Goal: Task Accomplishment & Management: Manage account settings

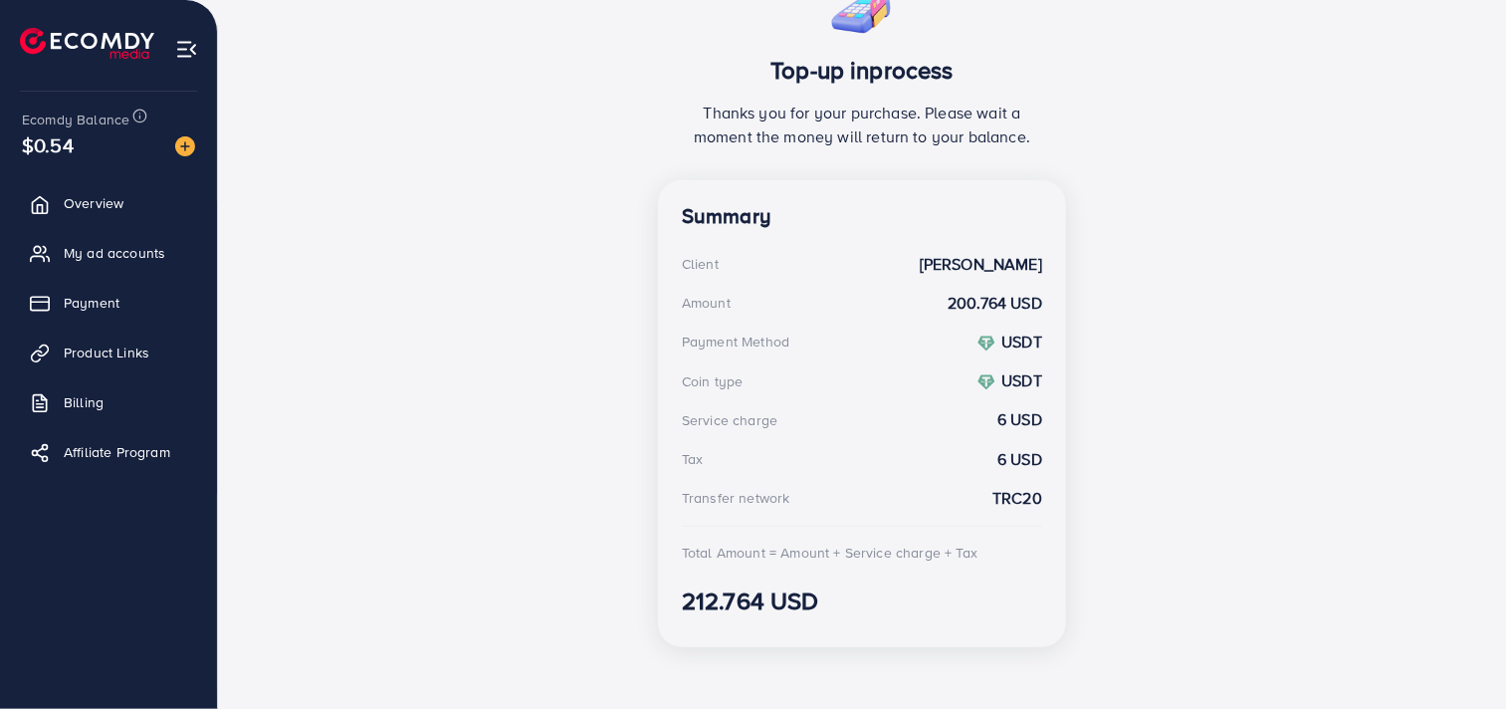
scroll to position [413, 0]
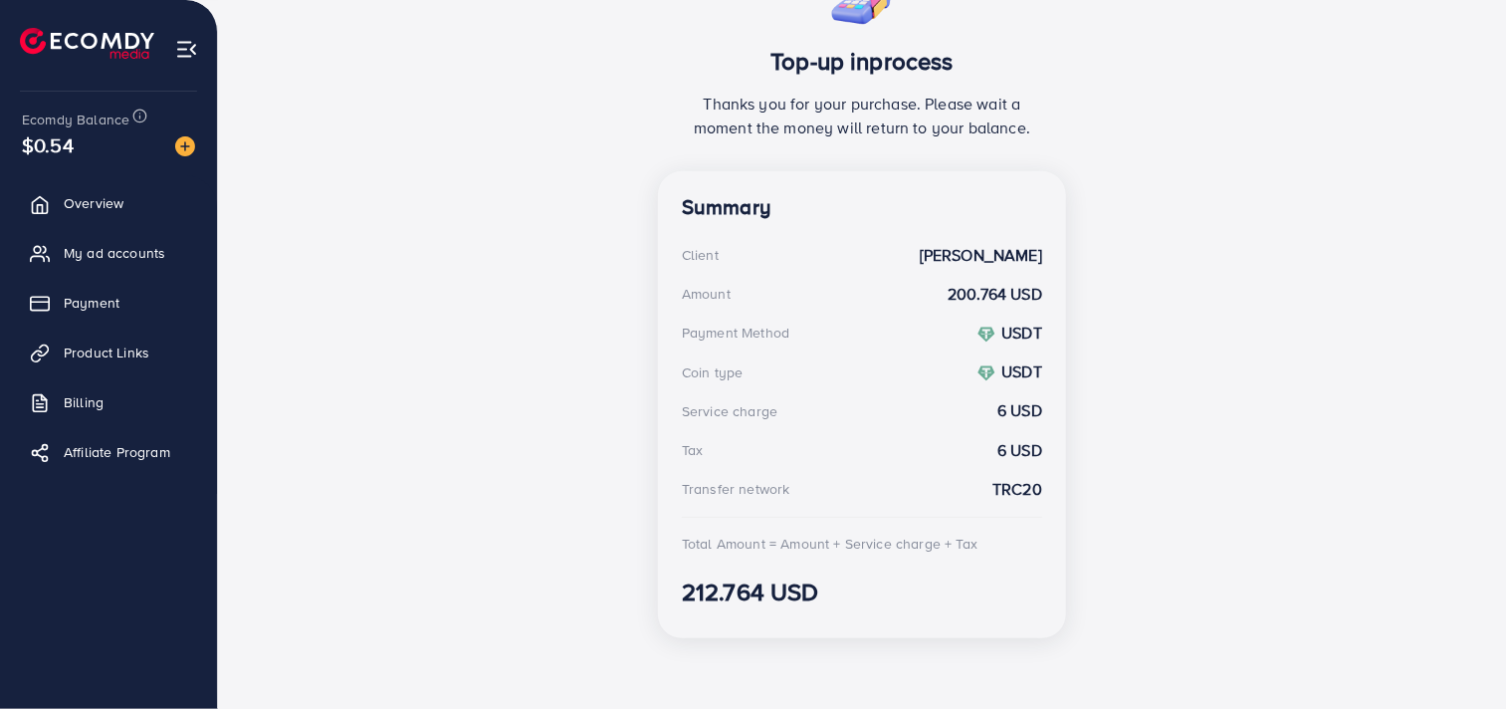
drag, startPoint x: 709, startPoint y: 107, endPoint x: 1137, endPoint y: 145, distance: 429.8
click at [1137, 145] on div "Top-up inprocess Thanks you for your purchase. Please wait a moment the money w…" at bounding box center [862, 309] width 1224 height 689
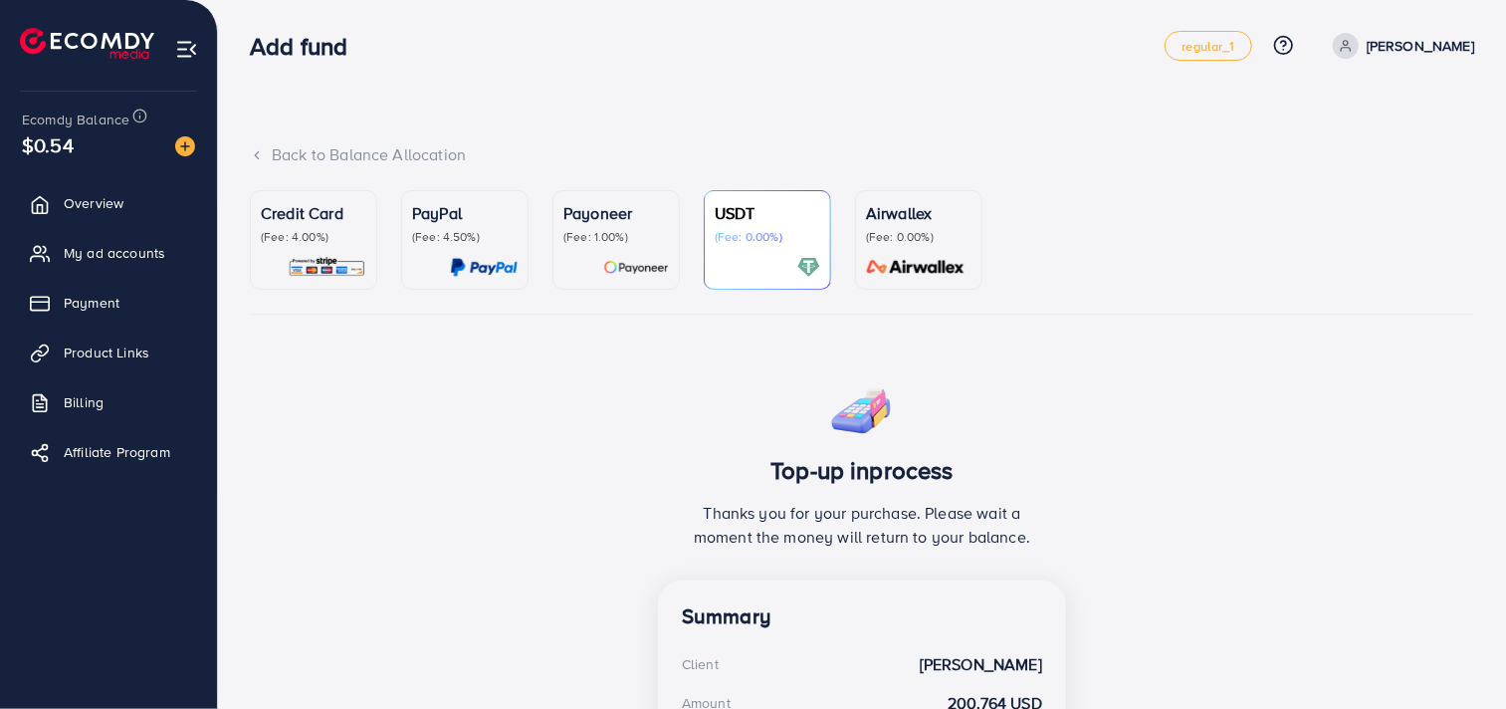
scroll to position [2, 0]
click at [67, 224] on ul "Overview My ad accounts Payment Product Links Billing Affiliate Program" at bounding box center [108, 334] width 217 height 318
click at [102, 214] on link "Overview" at bounding box center [108, 203] width 187 height 40
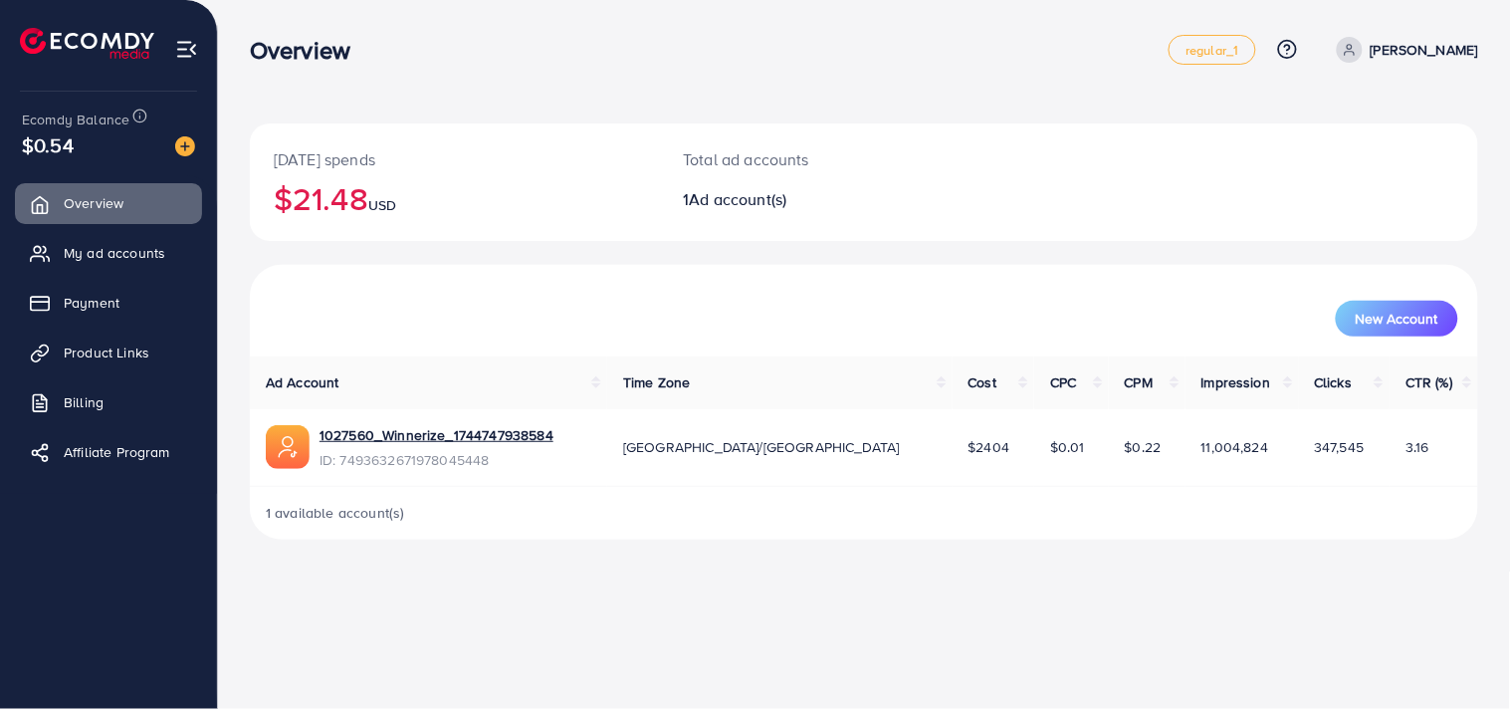
click at [211, 264] on li "My ad accounts" at bounding box center [108, 253] width 217 height 40
click at [151, 252] on span "My ad accounts" at bounding box center [120, 253] width 102 height 20
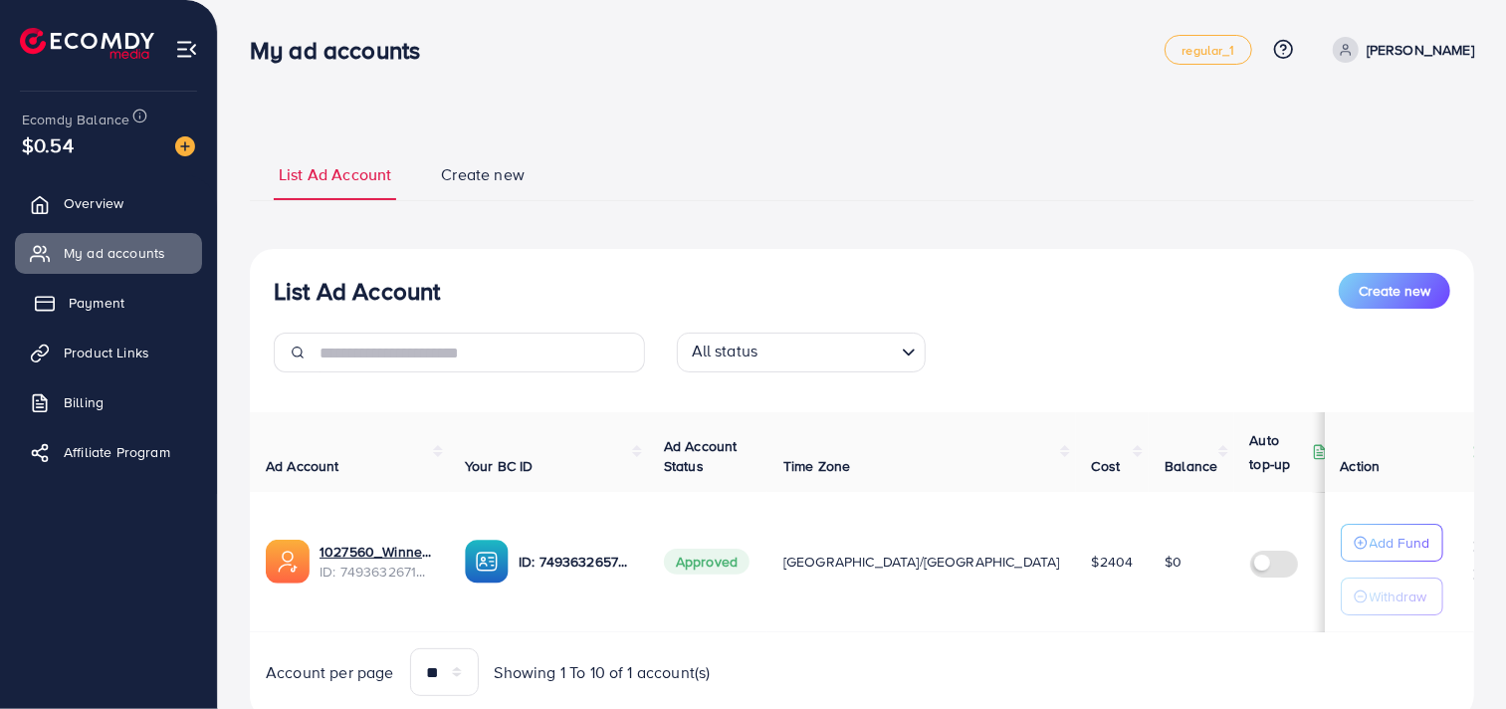
click at [145, 304] on link "Payment" at bounding box center [108, 303] width 187 height 40
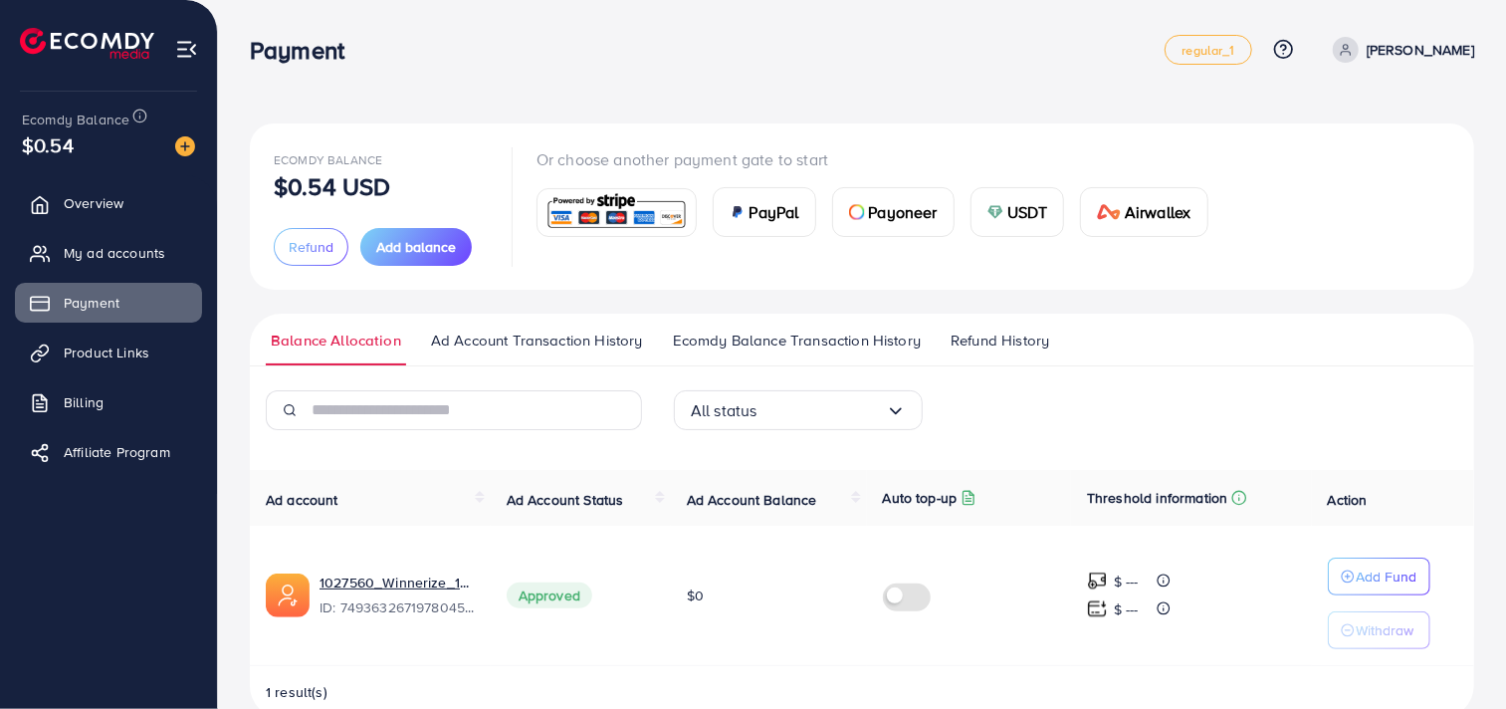
click at [759, 353] on link "Ecomdy Balance Transaction History" at bounding box center [797, 347] width 258 height 36
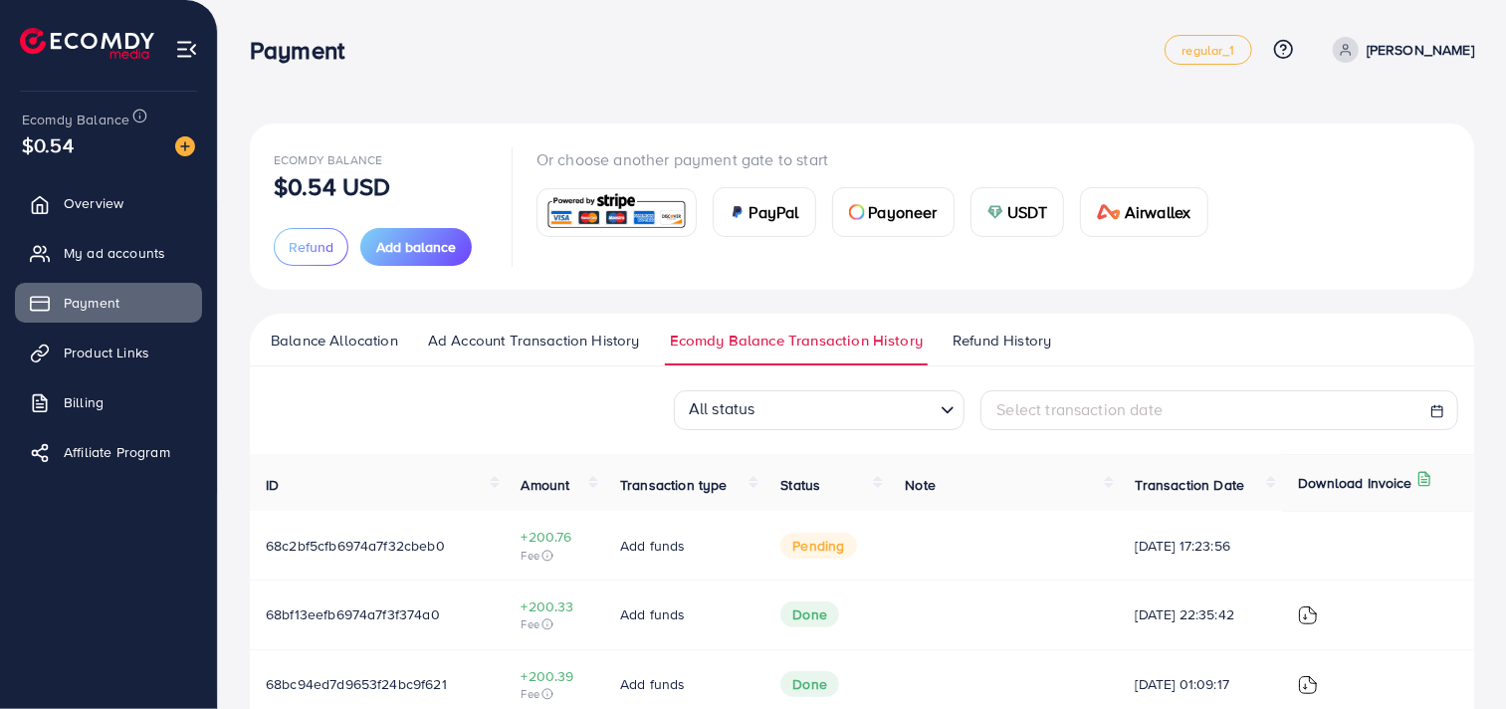
click at [398, 351] on link "Balance Allocation" at bounding box center [334, 347] width 137 height 36
